Goal: Task Accomplishment & Management: Manage account settings

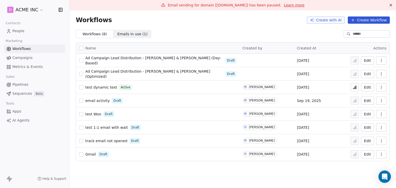
click at [20, 30] on span "People" at bounding box center [18, 30] width 12 height 5
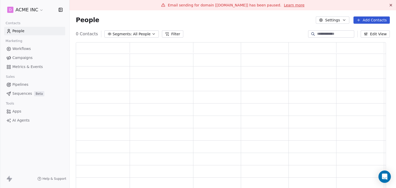
scroll to position [149, 306]
click at [370, 34] on button "Edit View" at bounding box center [375, 33] width 29 height 7
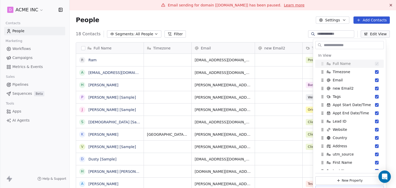
scroll to position [161, 318]
click at [347, 45] on input "text" at bounding box center [353, 44] width 61 height 7
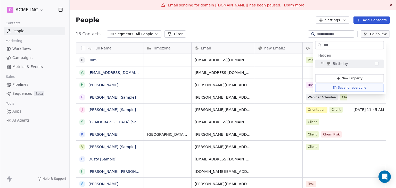
drag, startPoint x: 335, startPoint y: 43, endPoint x: 302, endPoint y: 42, distance: 32.5
click at [302, 42] on body "D ACME INC Contacts People Marketing Workflows Campaigns Metrics & Events Sales…" at bounding box center [198, 94] width 396 height 188
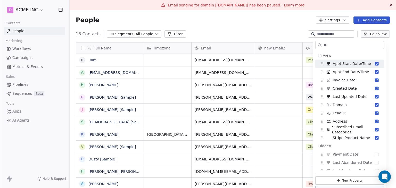
scroll to position [61, 0]
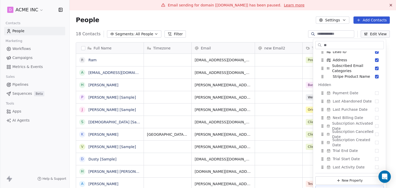
type input "*"
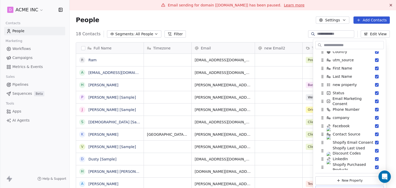
click at [302, 42] on div "Full Name R Ram a [EMAIL_ADDRESS][DOMAIN_NAME] [PERSON_NAME] P [PERSON_NAME] [S…" at bounding box center [231, 118] width 310 height 153
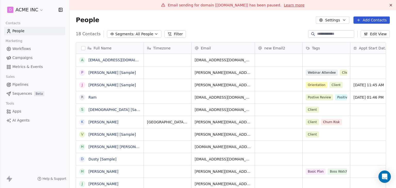
click at [22, 86] on span "Pipelines" at bounding box center [20, 84] width 16 height 5
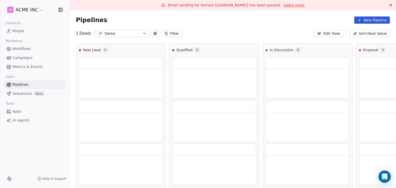
click at [131, 34] on div "Demo" at bounding box center [123, 33] width 36 height 5
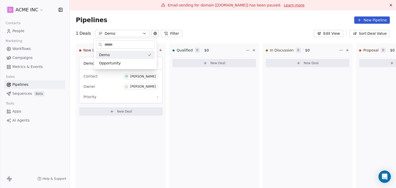
click at [190, 26] on html "D ACME INC Contacts People Marketing Workflows Campaigns Metrics & Events Sales…" at bounding box center [198, 94] width 396 height 188
click at [167, 34] on icon at bounding box center [167, 34] width 0 height 1
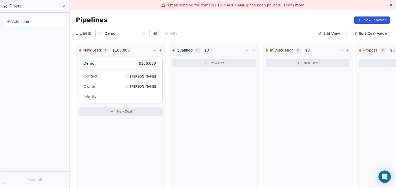
click at [54, 22] on button "Add Filter" at bounding box center [34, 21] width 63 height 9
click at [43, 43] on div "Contact properties" at bounding box center [35, 41] width 52 height 5
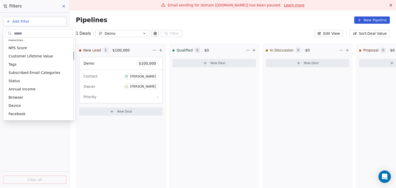
scroll to position [129, 0]
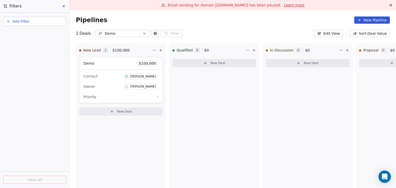
click at [240, 31] on html "D ACME INC Contacts People Marketing Workflows Campaigns Metrics & Events Sales…" at bounding box center [198, 94] width 396 height 188
click at [111, 81] on div "Contact [PERSON_NAME] Owner [PERSON_NAME] Priority -" at bounding box center [120, 86] width 83 height 33
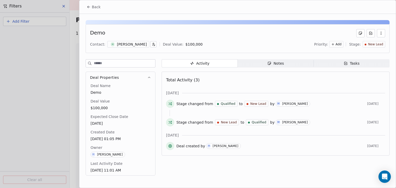
click at [383, 33] on button "button" at bounding box center [381, 33] width 8 height 8
click at [336, 30] on div "Demo" at bounding box center [237, 33] width 295 height 8
click at [281, 63] on div "Notes" at bounding box center [275, 63] width 16 height 5
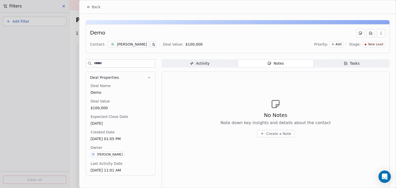
click at [338, 63] on span "Tasks Tasks" at bounding box center [351, 63] width 76 height 8
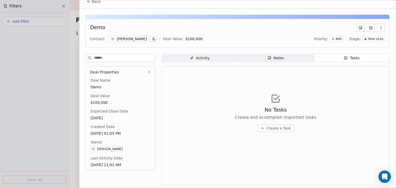
scroll to position [6, 0]
click at [152, 38] on icon "button" at bounding box center [154, 39] width 4 height 4
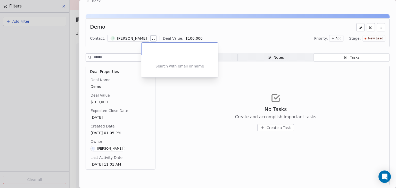
click at [218, 33] on html "D ACME INC Contacts People Marketing Workflows Campaigns Metrics & Events Sales…" at bounding box center [198, 94] width 396 height 188
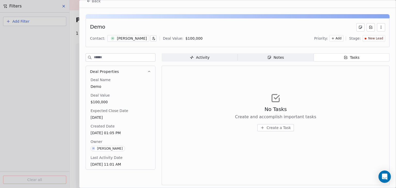
click at [129, 38] on div "[PERSON_NAME]" at bounding box center [132, 38] width 30 height 5
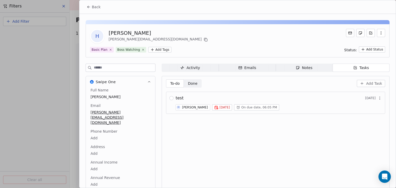
click at [95, 4] on span "Back" at bounding box center [96, 6] width 9 height 5
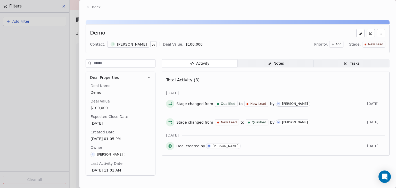
click at [94, 9] on span "Back" at bounding box center [96, 6] width 9 height 5
